Goal: Task Accomplishment & Management: Manage account settings

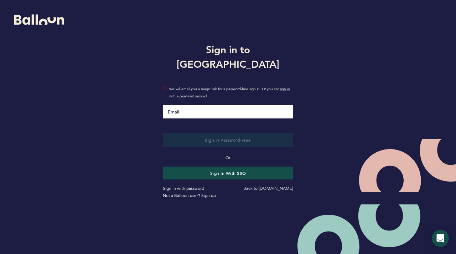
click at [206, 107] on input "Email" at bounding box center [228, 111] width 131 height 13
type input "[PERSON_NAME][EMAIL_ADDRESS][PERSON_NAME][DOMAIN_NAME]"
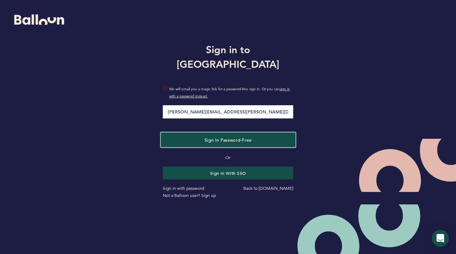
click at [213, 136] on span "Sign in Password-Free" at bounding box center [227, 139] width 47 height 6
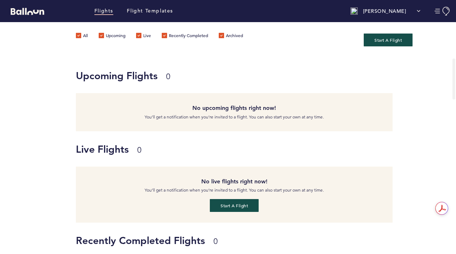
click at [394, 12] on p "[PERSON_NAME]" at bounding box center [384, 10] width 43 height 7
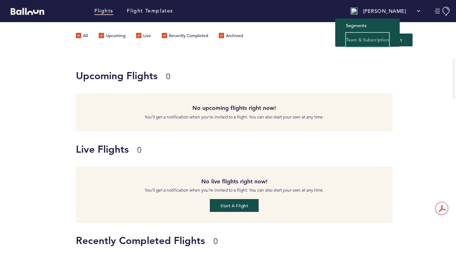
click at [389, 38] on link "Team & Subscription" at bounding box center [367, 40] width 43 height 14
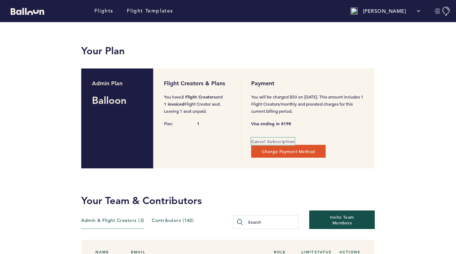
click at [279, 139] on span "Cancel Subscription" at bounding box center [272, 141] width 43 height 6
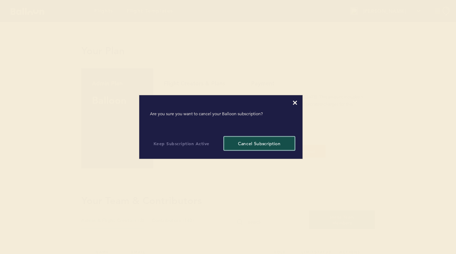
click at [276, 144] on button "Cancel Subscription" at bounding box center [259, 143] width 68 height 13
